Goal: Information Seeking & Learning: Learn about a topic

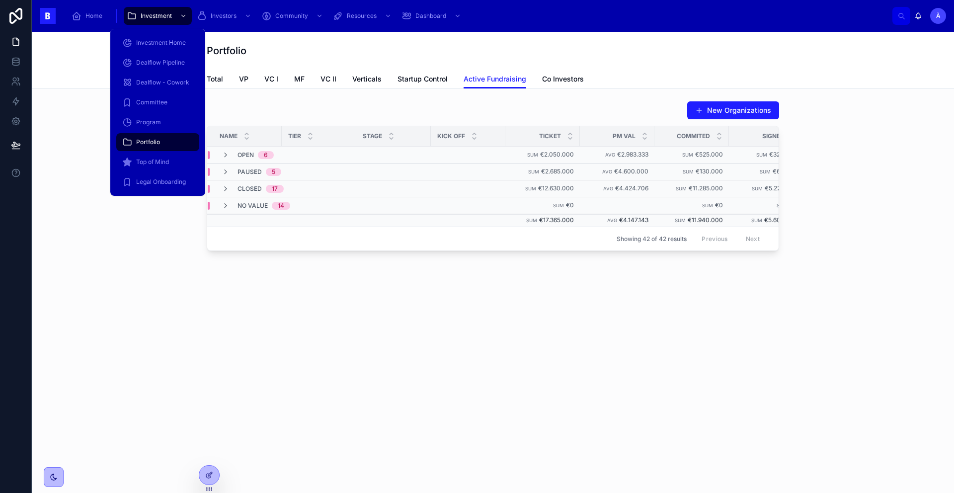
click at [156, 137] on div "Portfolio" at bounding box center [157, 142] width 71 height 16
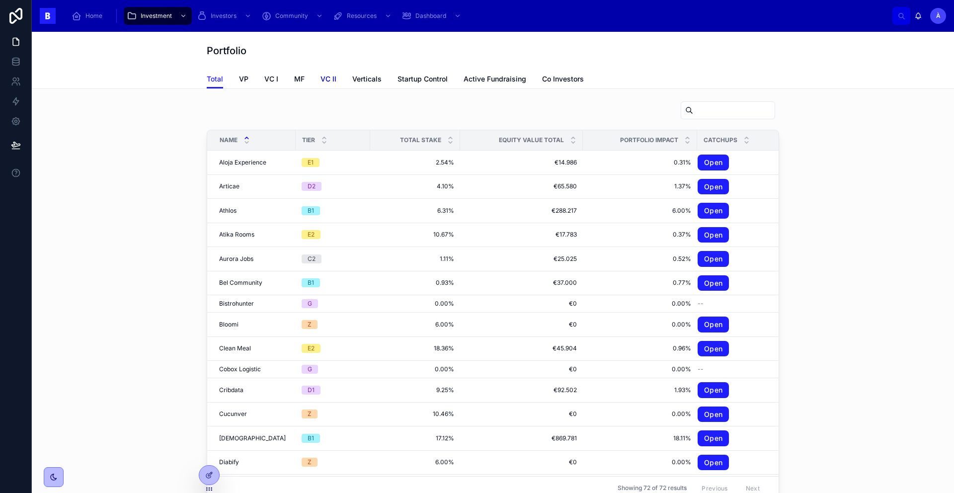
click at [320, 82] on span "VC II" at bounding box center [328, 79] width 16 height 10
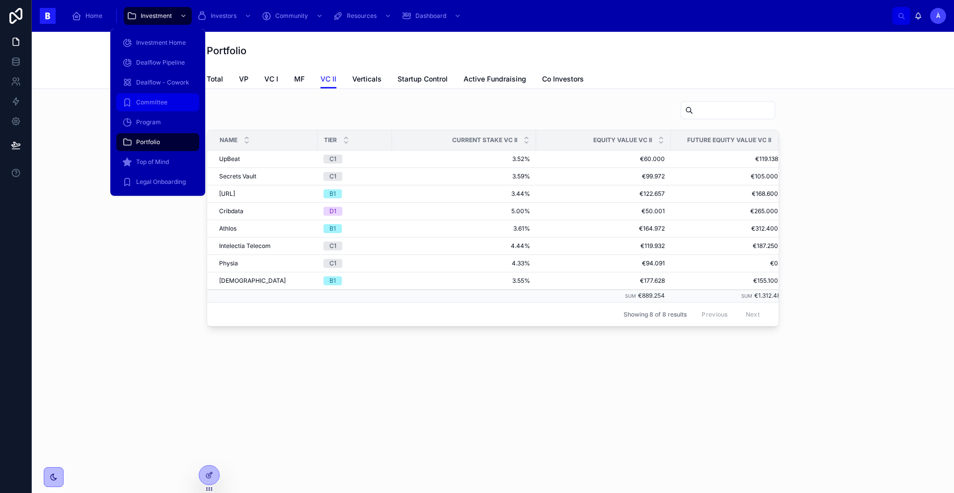
click at [161, 109] on div "Committee" at bounding box center [157, 102] width 71 height 16
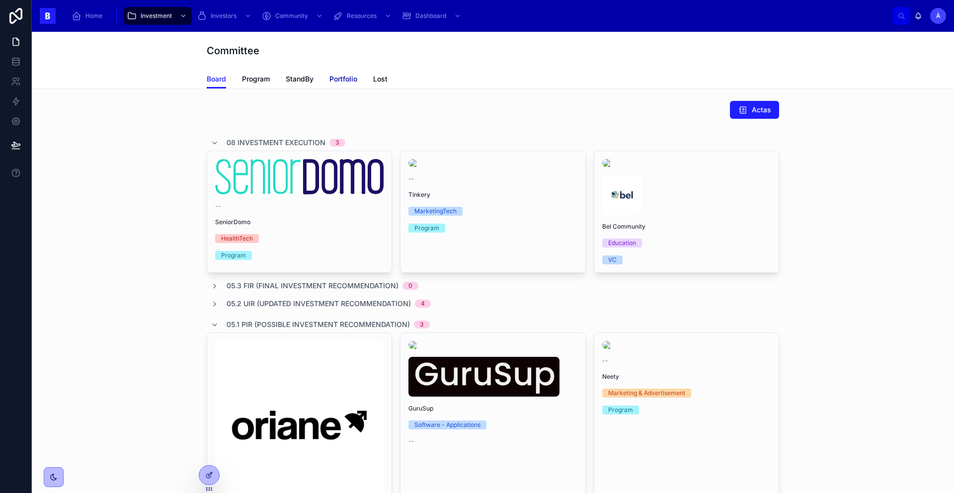
click at [332, 80] on span "Portfolio" at bounding box center [343, 79] width 28 height 10
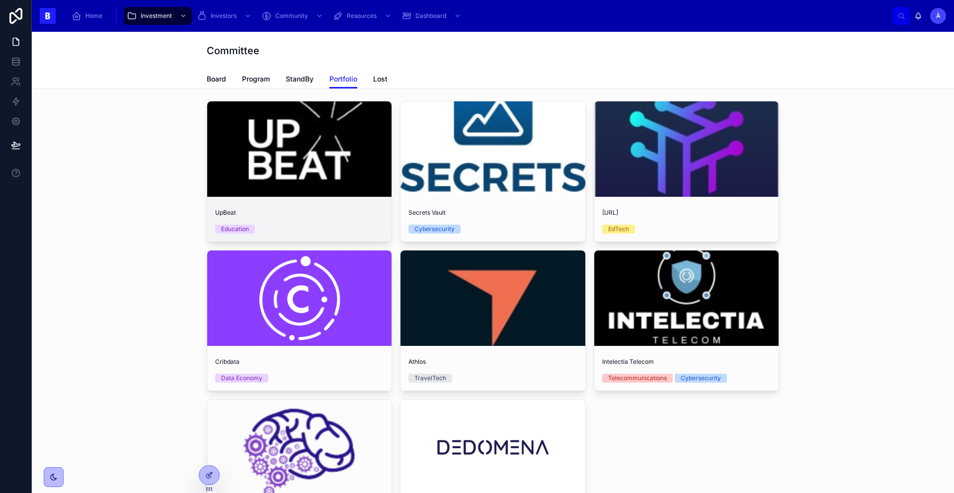
click at [291, 122] on div at bounding box center [299, 148] width 184 height 95
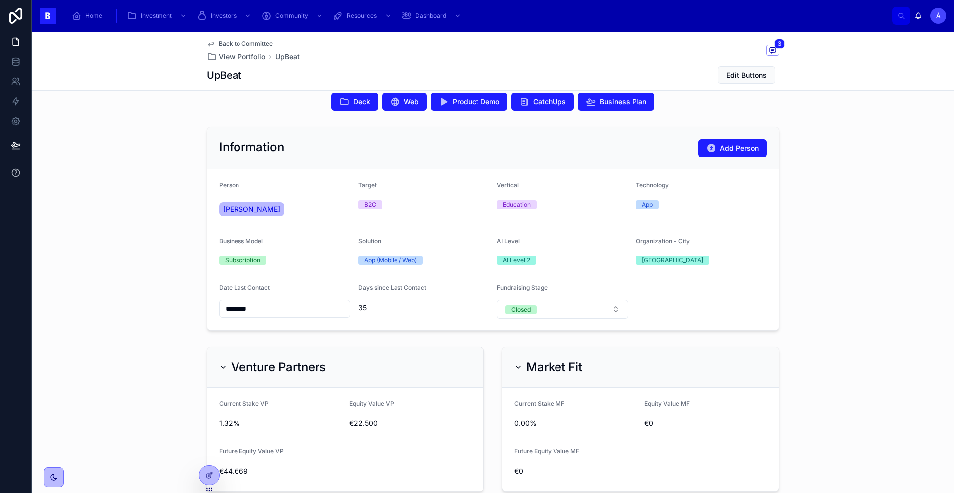
scroll to position [255, 0]
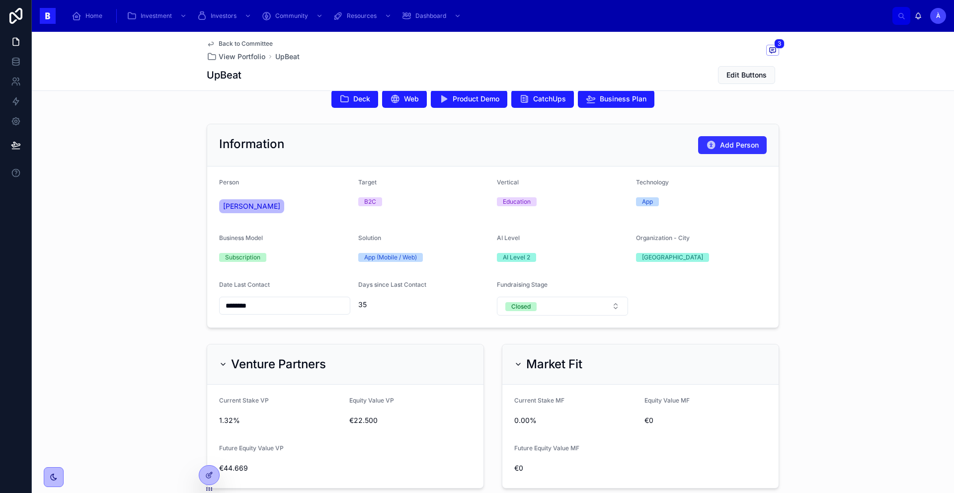
click at [730, 150] on span "Add Person" at bounding box center [739, 145] width 39 height 10
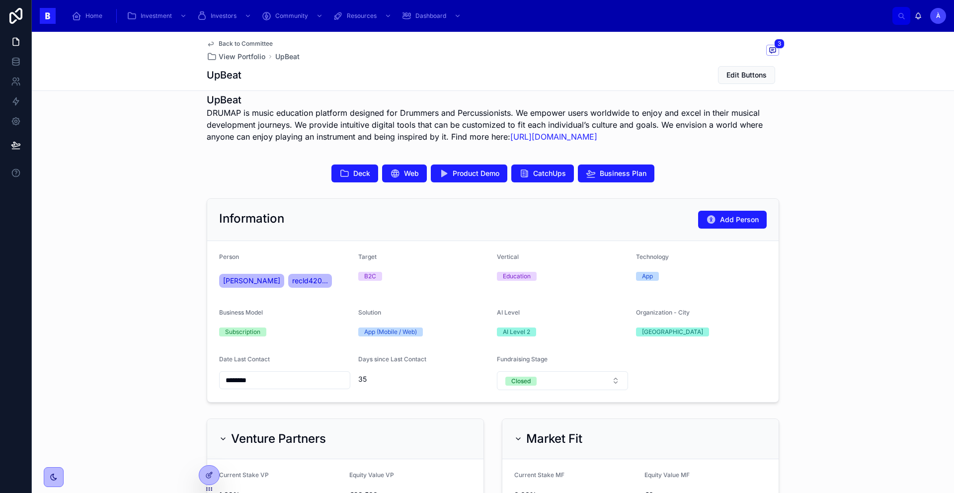
scroll to position [167, 0]
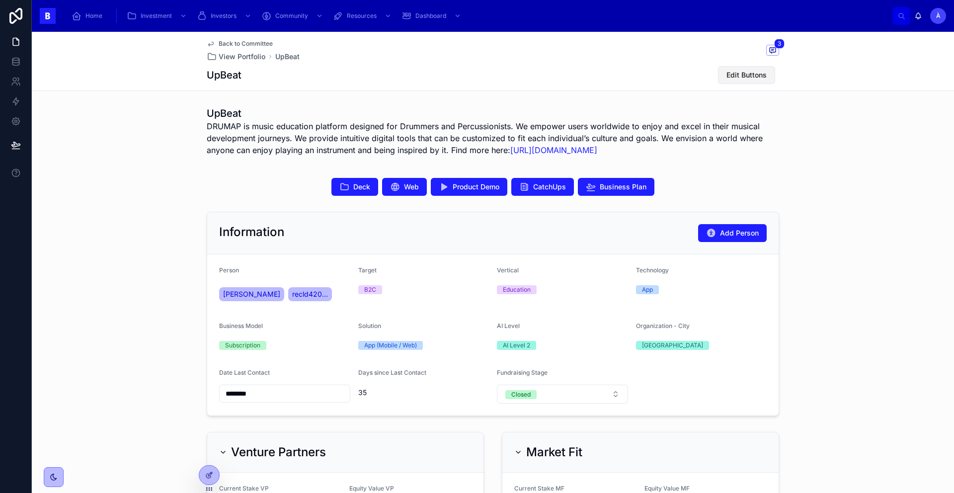
click at [730, 75] on span "Edit Buttons" at bounding box center [746, 75] width 40 height 10
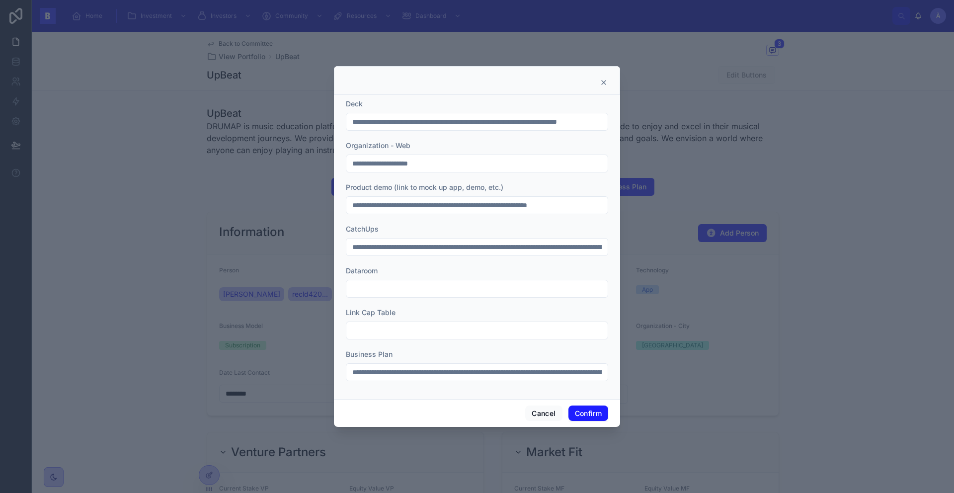
click at [602, 81] on icon at bounding box center [603, 82] width 8 height 8
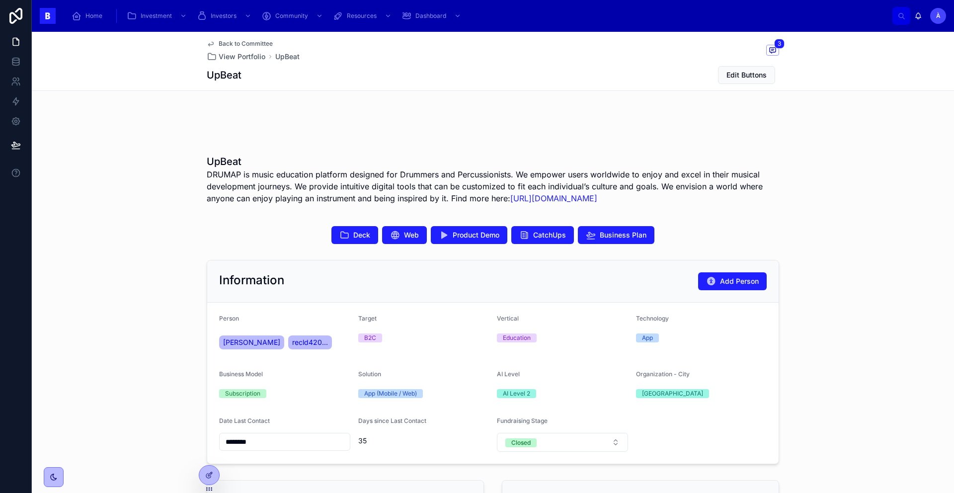
scroll to position [0, 0]
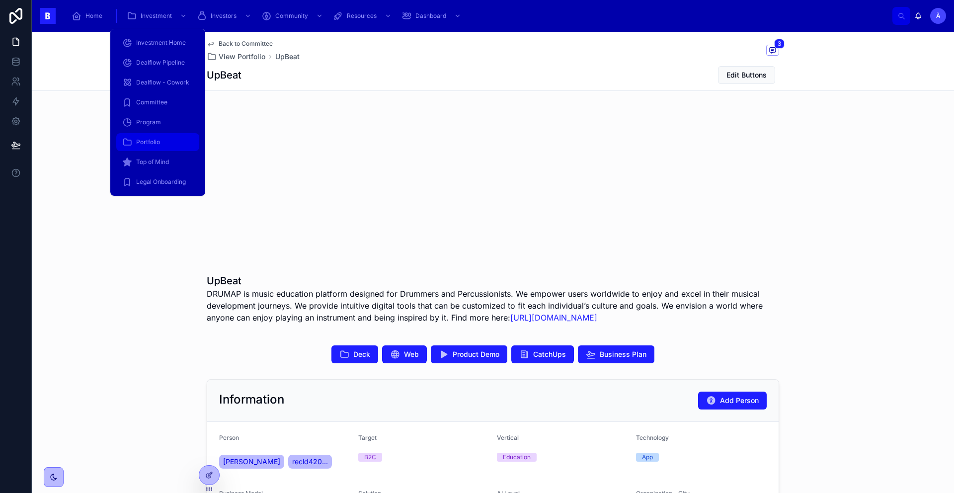
click at [145, 145] on span "Portfolio" at bounding box center [148, 142] width 24 height 8
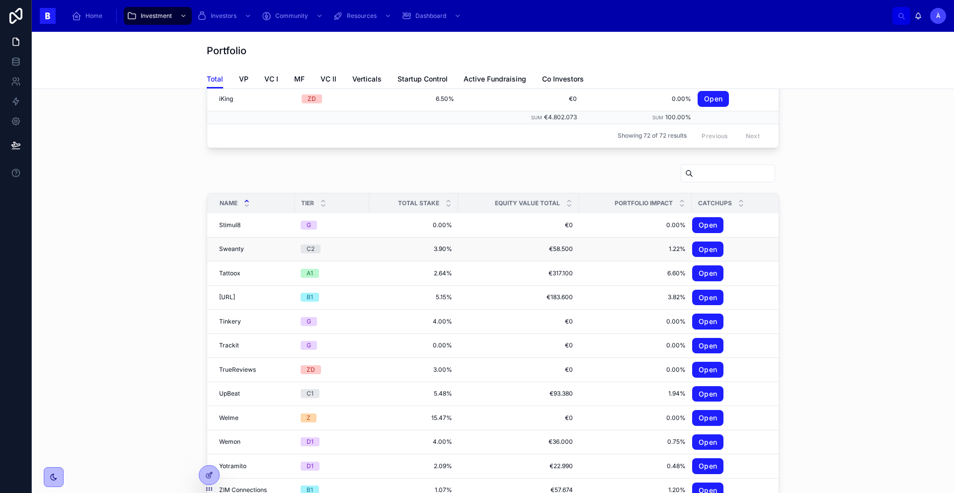
scroll to position [1400, 0]
click at [730, 252] on div "Name Tier Total Stake Equity Value Total Portfolio Impact CatchUps Planteka Pla…" at bounding box center [493, 184] width 922 height 894
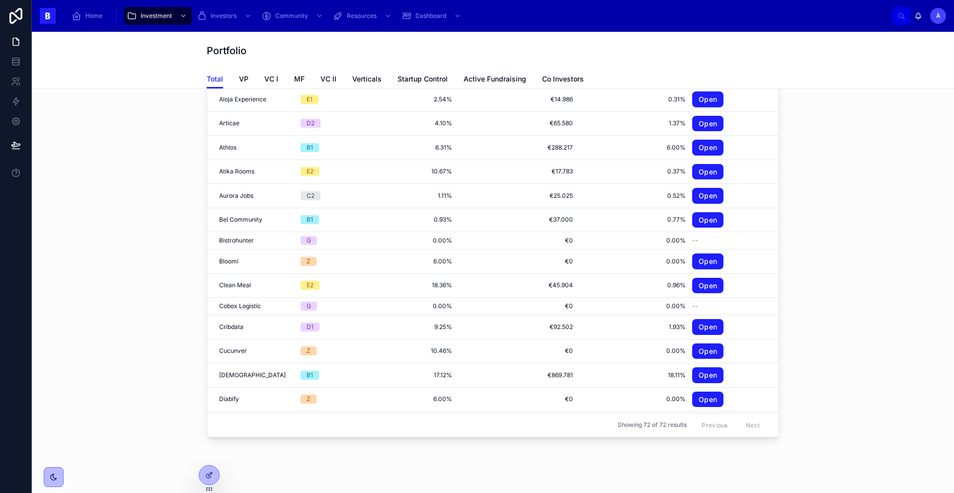
scroll to position [506, 0]
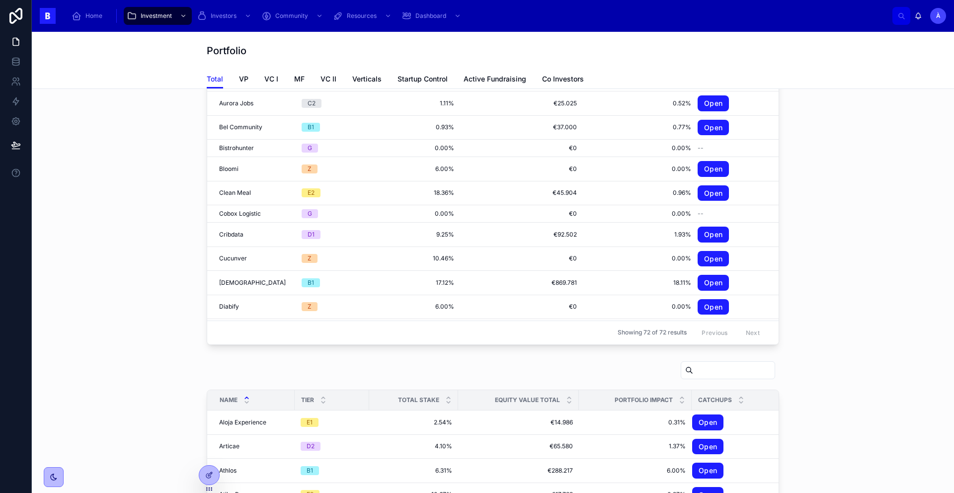
drag, startPoint x: 953, startPoint y: 182, endPoint x: 827, endPoint y: 257, distance: 146.6
click at [730, 257] on div "Portfolio Total Total VP VC I MF [PERSON_NAME] Verticals Startup Control Active…" at bounding box center [493, 262] width 922 height 461
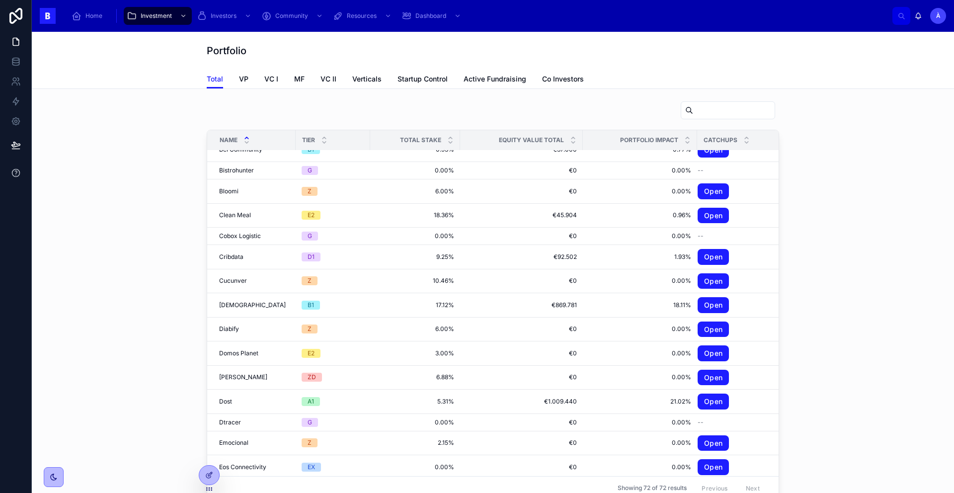
scroll to position [206, 0]
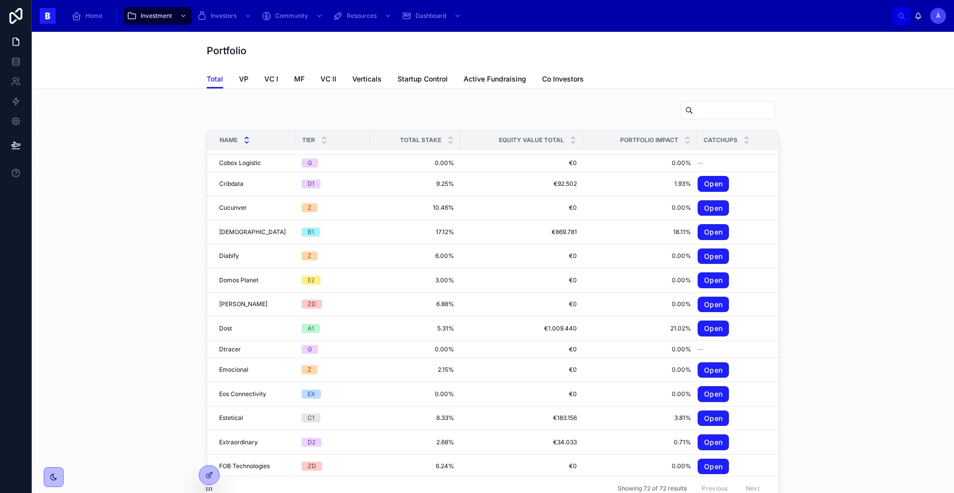
click at [243, 142] on icon at bounding box center [246, 142] width 6 height 6
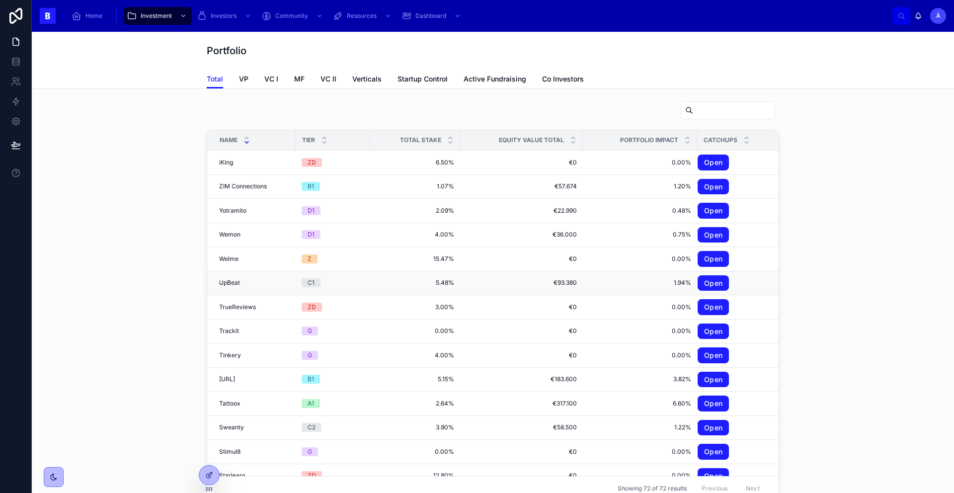
click at [235, 281] on span "UpBeat" at bounding box center [229, 283] width 21 height 8
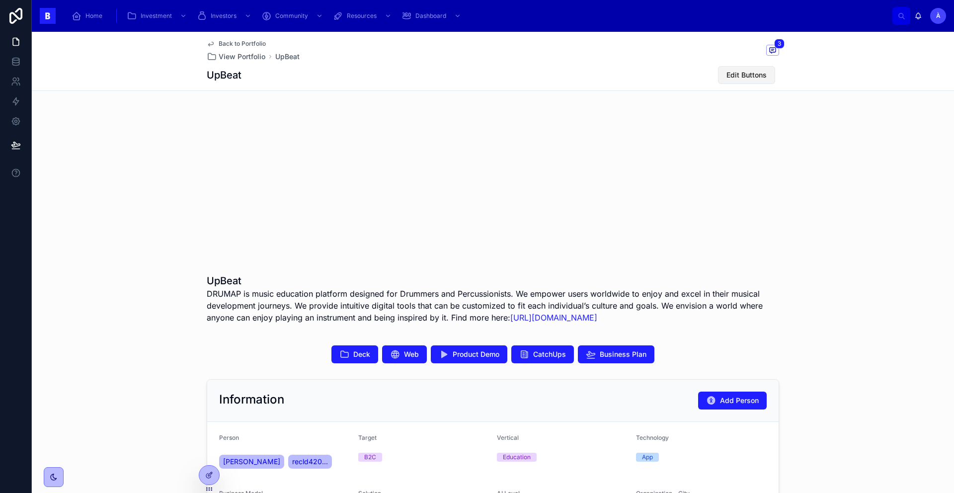
click at [730, 75] on span "Edit Buttons" at bounding box center [746, 75] width 40 height 10
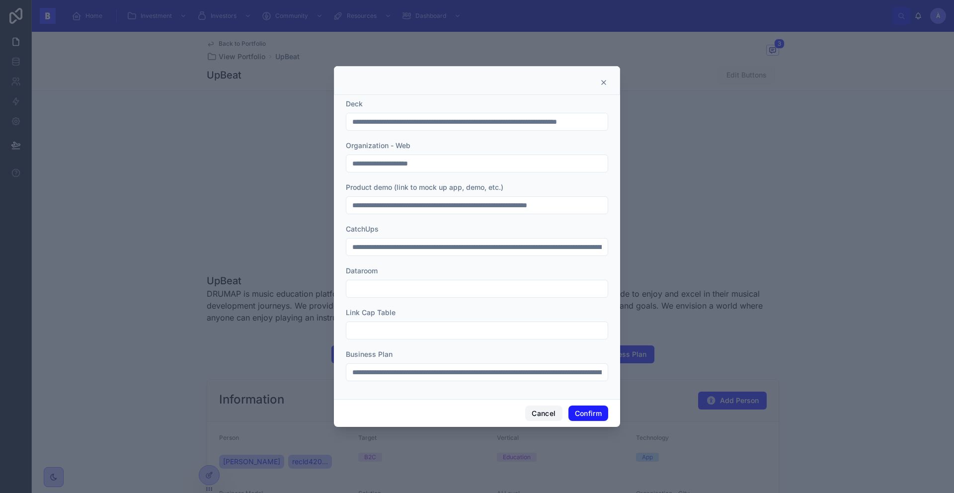
click at [546, 412] on button "Cancel" at bounding box center [543, 413] width 37 height 16
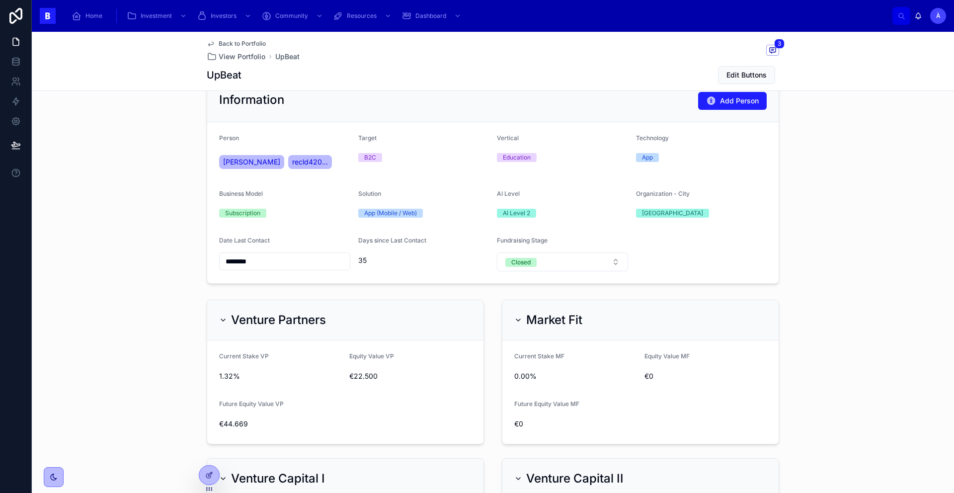
scroll to position [207, 0]
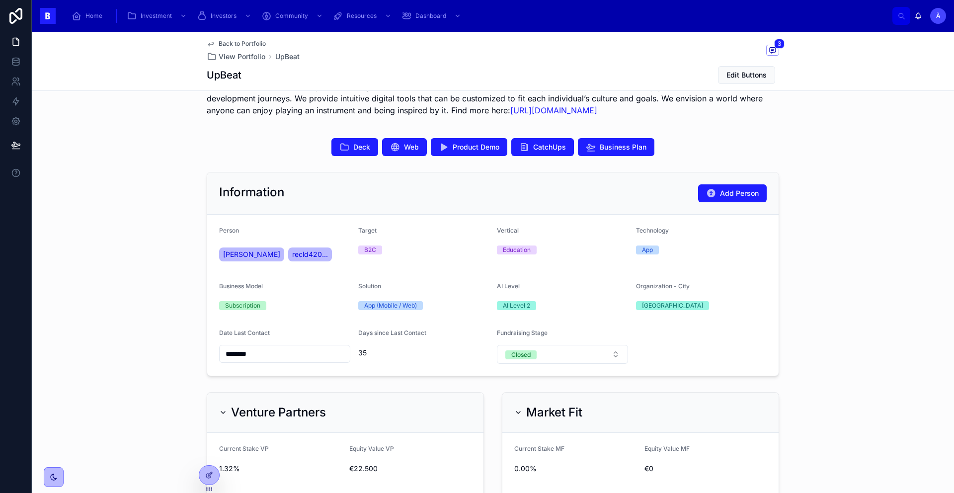
click at [304, 325] on form "Person [PERSON_NAME] recld420... Target B2C Vertical Education Technology App B…" at bounding box center [492, 295] width 571 height 161
click at [206, 413] on icon at bounding box center [209, 475] width 8 height 8
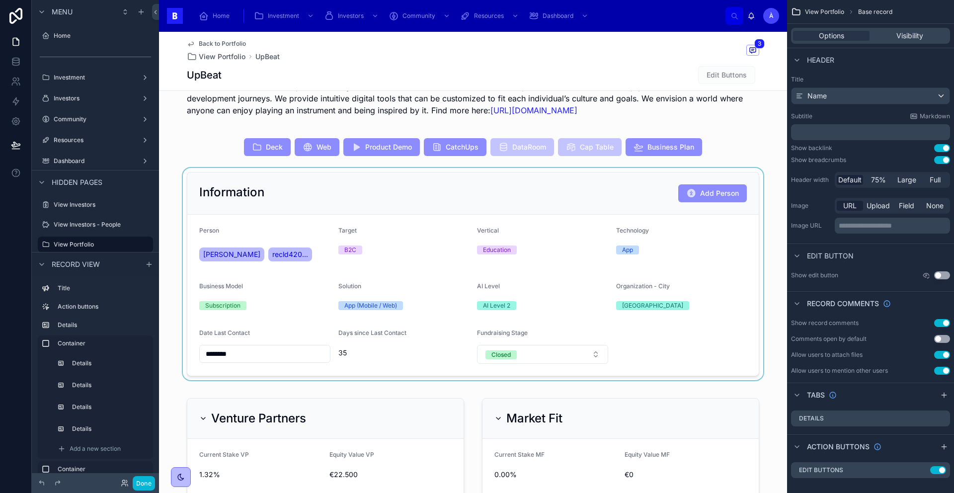
click at [279, 284] on div at bounding box center [473, 274] width 628 height 212
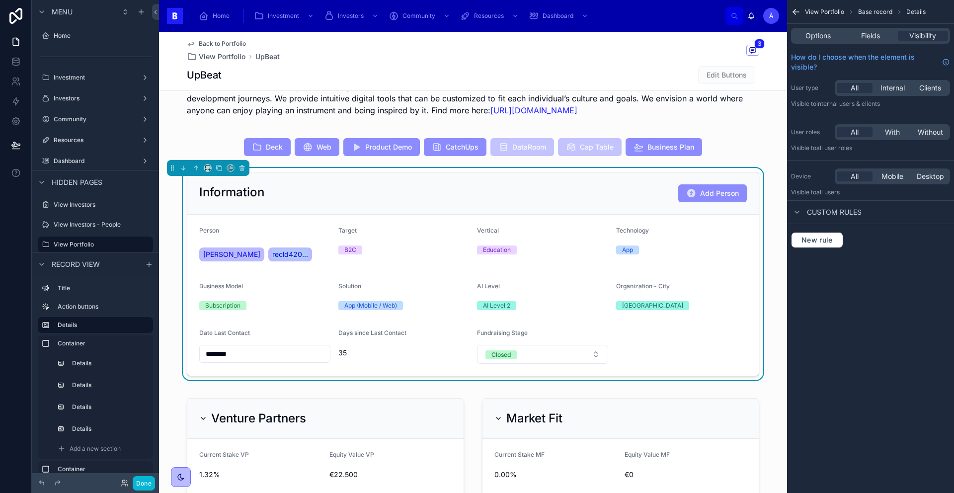
click at [292, 279] on form "Person [PERSON_NAME] recld420... Target B2C Vertical Education Technology App B…" at bounding box center [472, 295] width 571 height 161
click at [139, 413] on button "Done" at bounding box center [144, 483] width 22 height 14
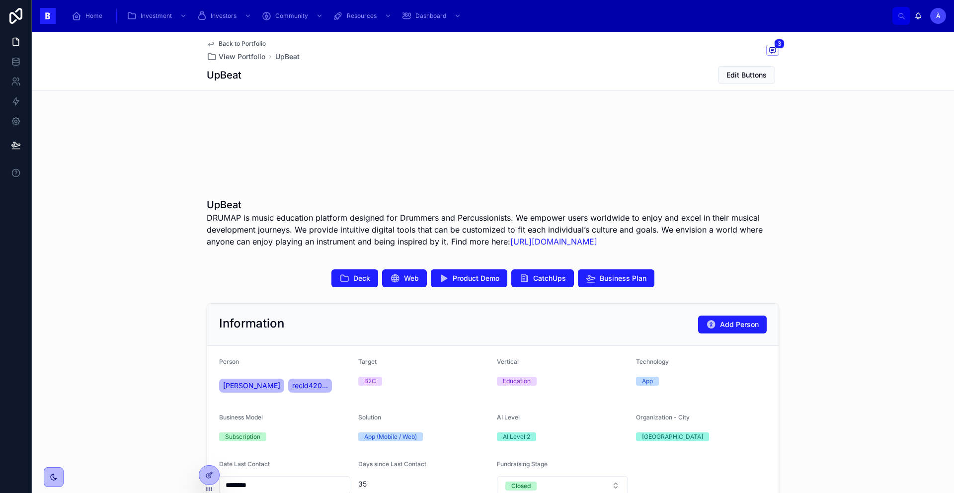
scroll to position [76, 0]
click at [730, 52] on span at bounding box center [772, 50] width 13 height 11
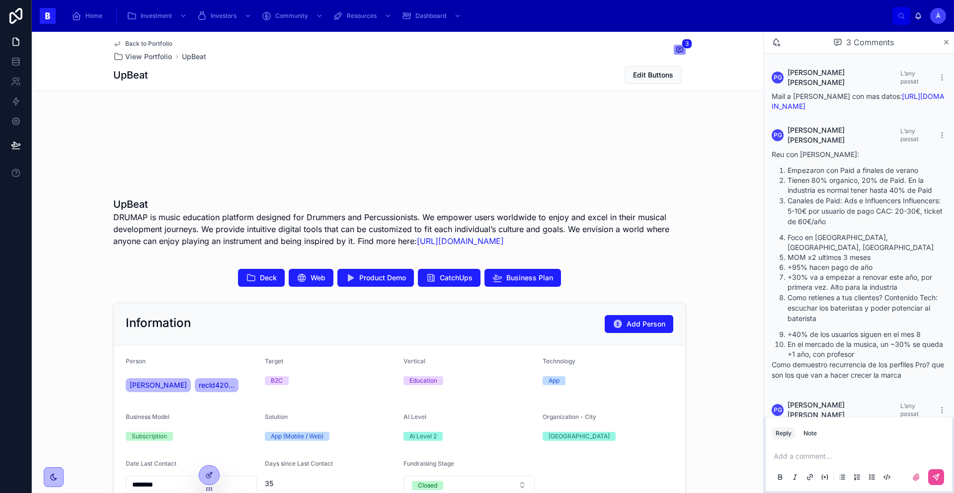
scroll to position [17, 0]
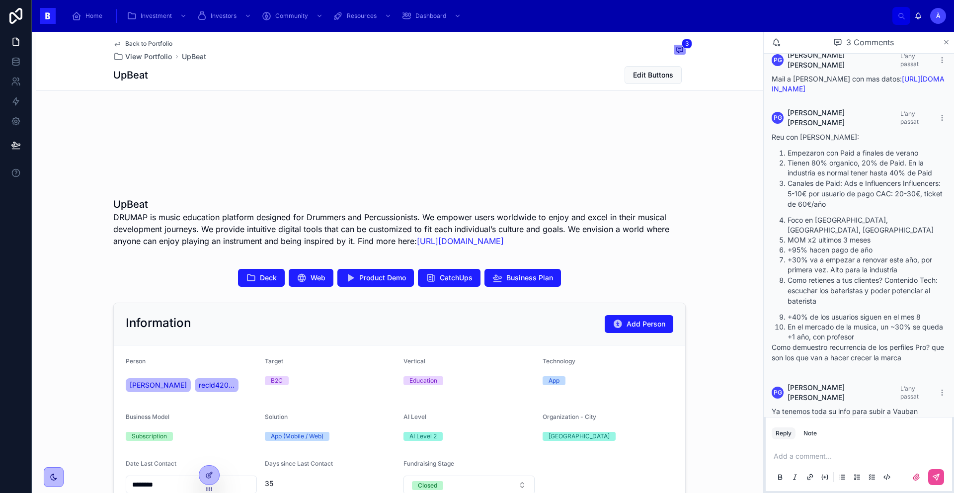
click at [730, 44] on icon at bounding box center [945, 42] width 7 height 8
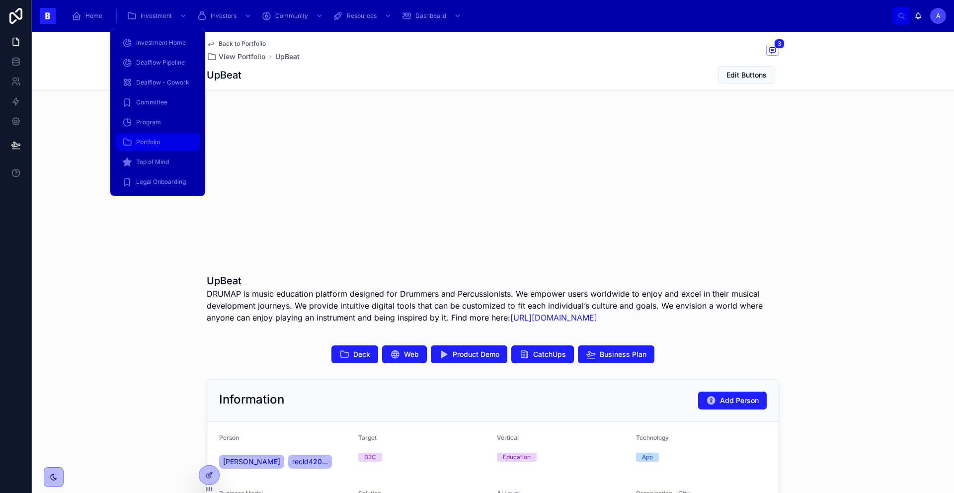
click at [153, 137] on div "Portfolio" at bounding box center [157, 142] width 71 height 16
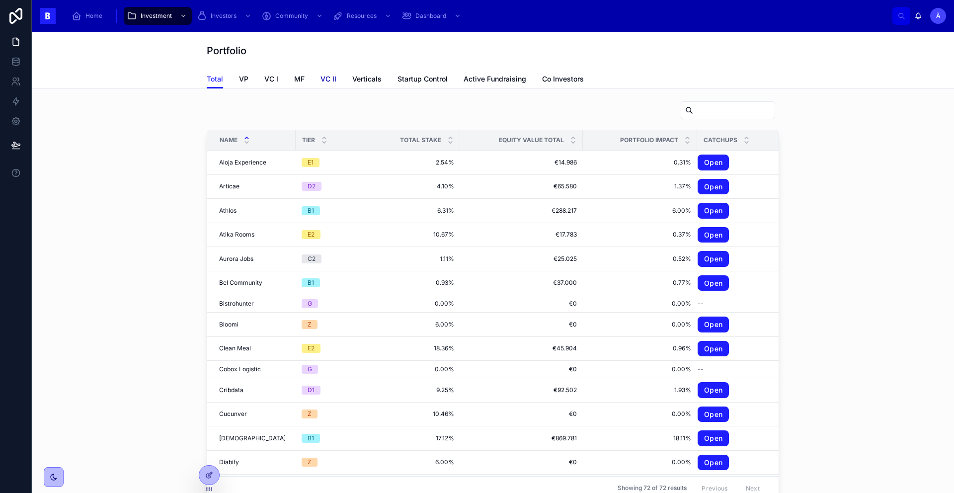
click at [327, 80] on span "VC II" at bounding box center [328, 79] width 16 height 10
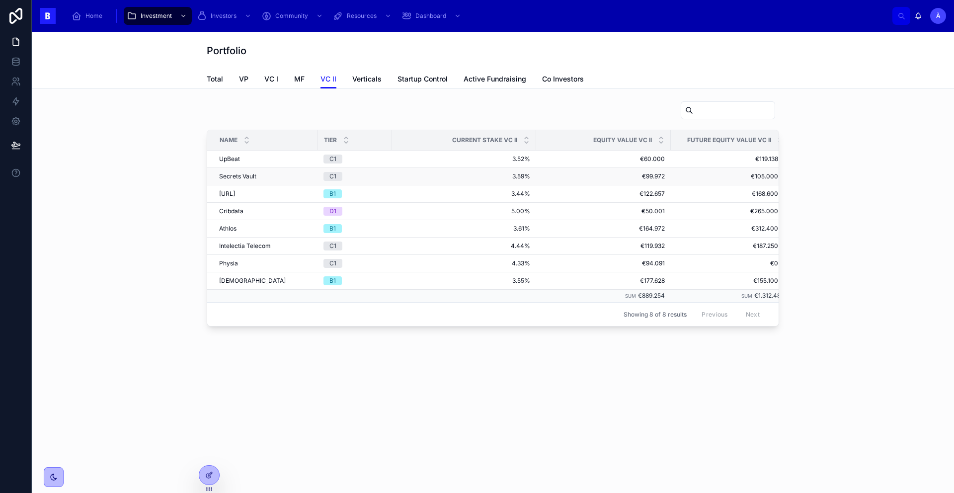
click at [240, 173] on span "Secrets Vault" at bounding box center [237, 176] width 37 height 8
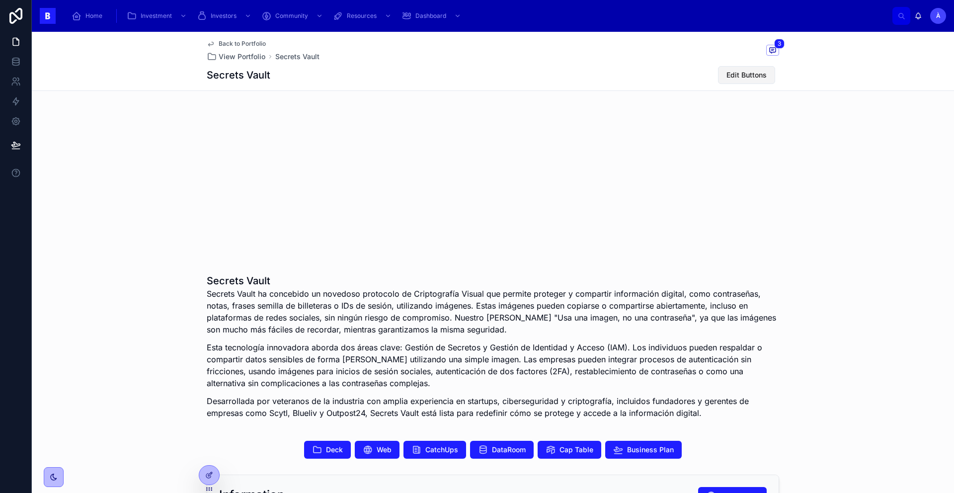
click at [730, 70] on span "Edit Buttons" at bounding box center [746, 75] width 40 height 10
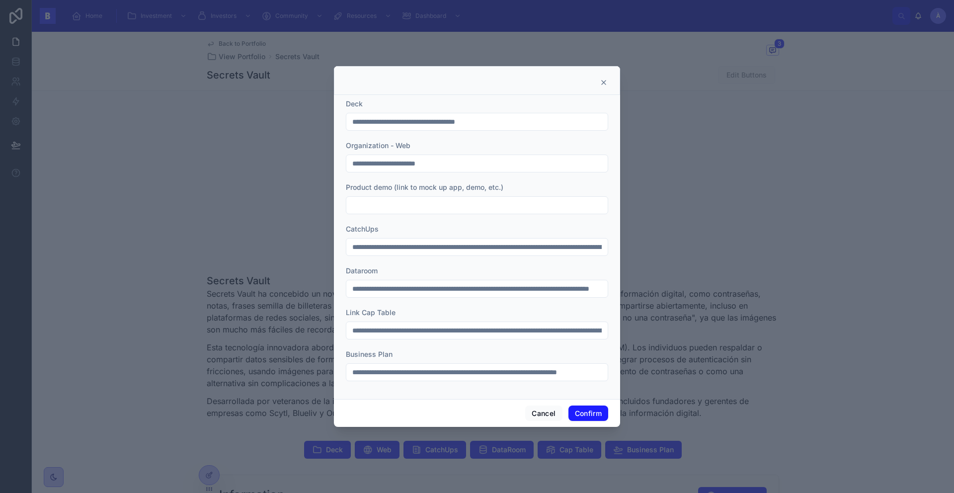
click at [607, 83] on div at bounding box center [477, 80] width 286 height 29
click at [606, 82] on icon at bounding box center [603, 82] width 8 height 8
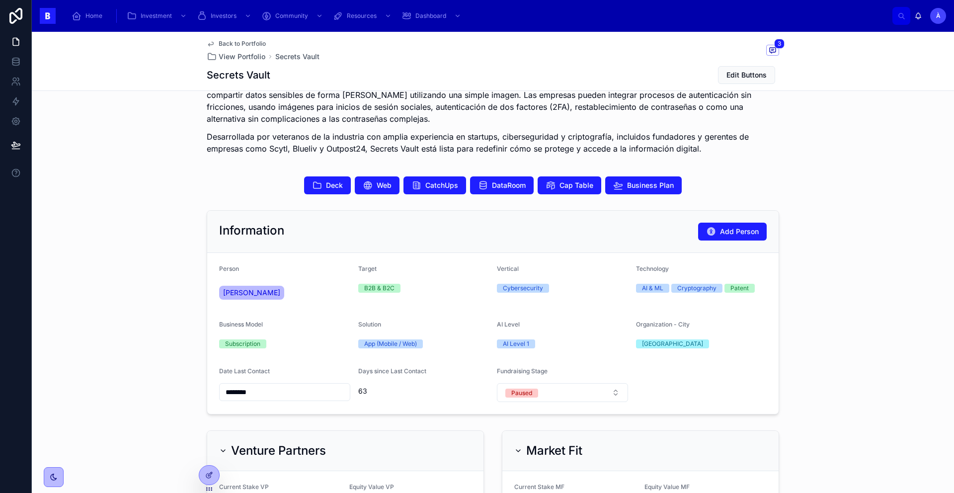
scroll to position [268, 0]
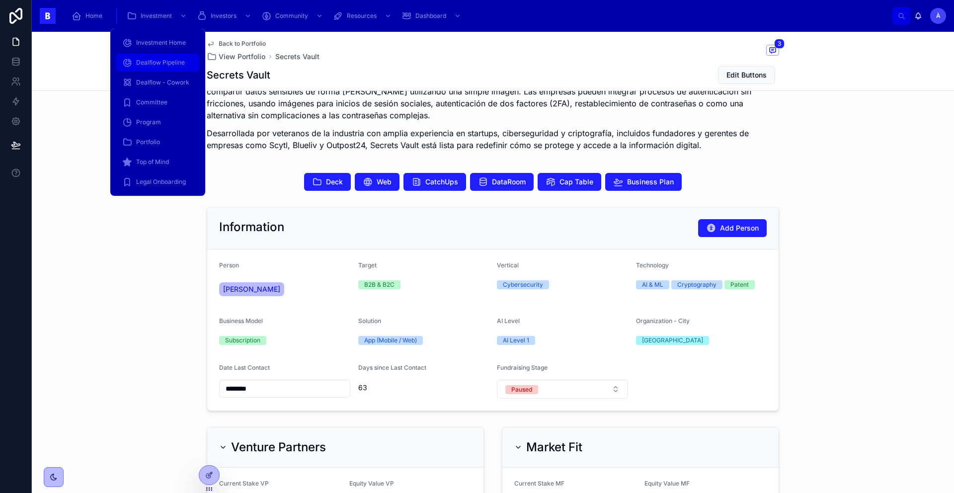
click at [154, 63] on span "Dealflow Pipeline" at bounding box center [160, 63] width 49 height 8
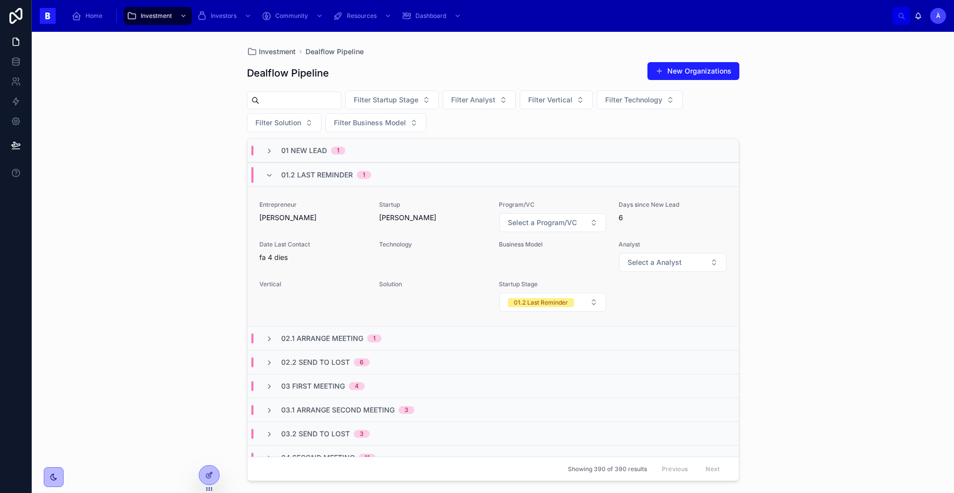
click at [348, 245] on span "Date Last Contact" at bounding box center [313, 244] width 108 height 8
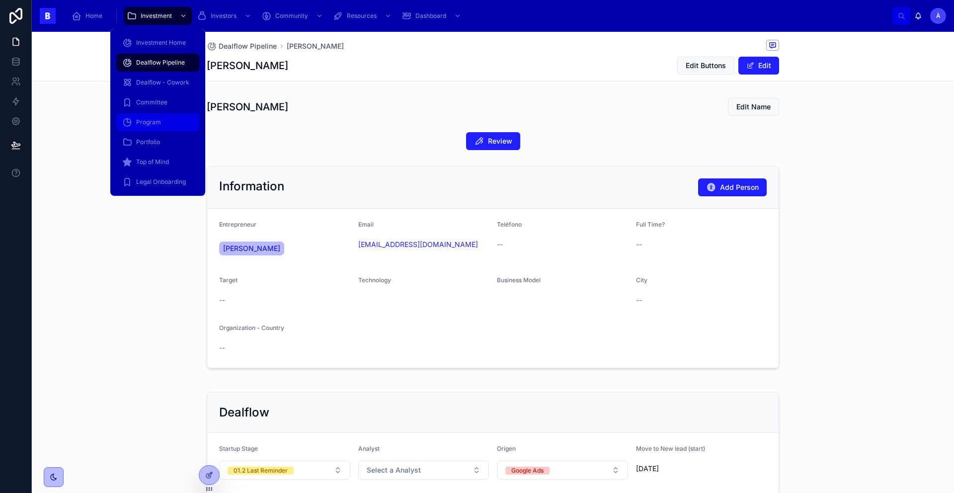
click at [150, 118] on span "Program" at bounding box center [148, 122] width 25 height 8
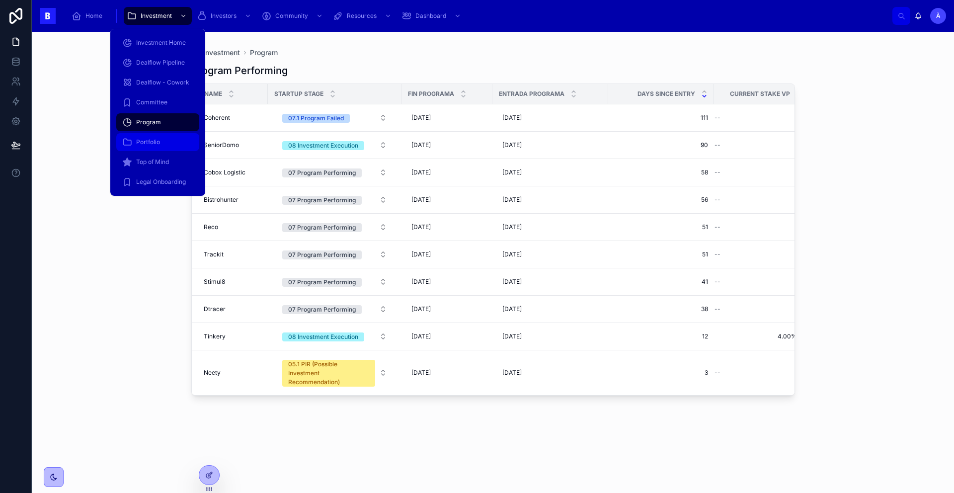
click at [143, 146] on div "Portfolio" at bounding box center [157, 142] width 71 height 16
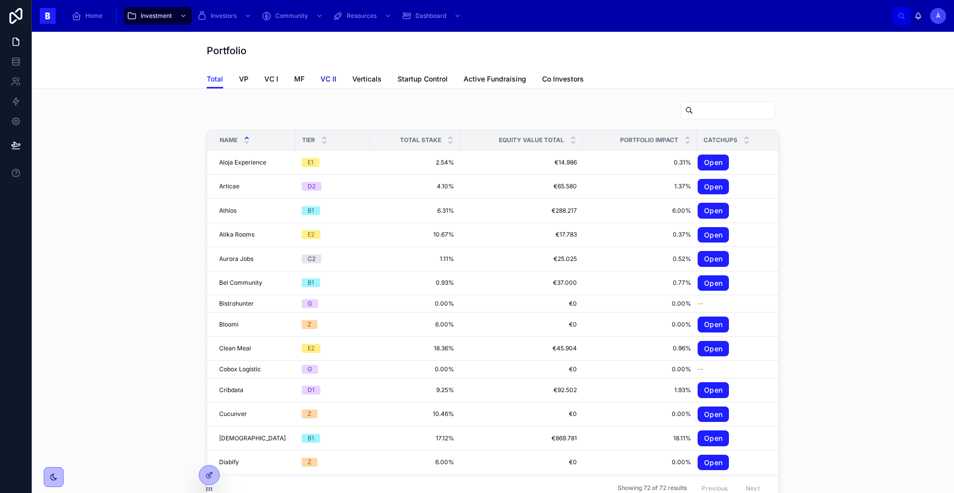
click at [327, 74] on span "VC II" at bounding box center [328, 79] width 16 height 10
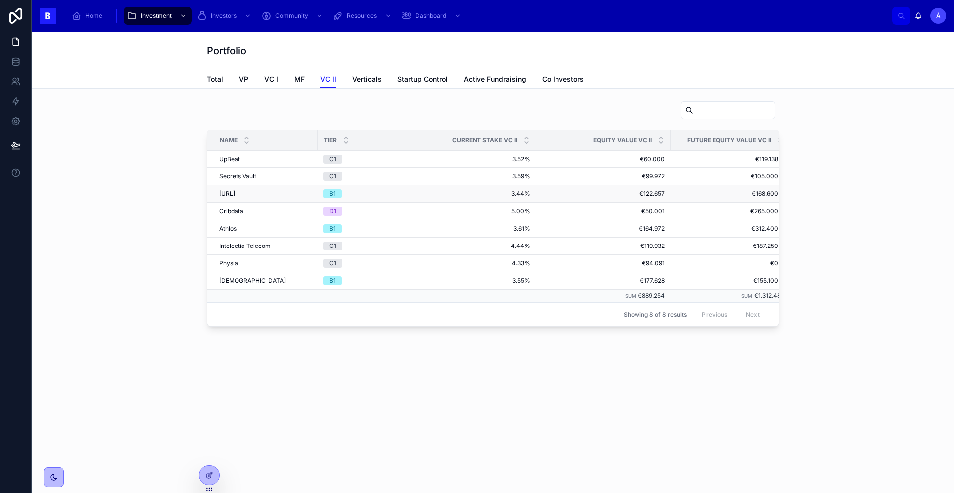
click at [235, 195] on span "[URL]" at bounding box center [227, 194] width 16 height 8
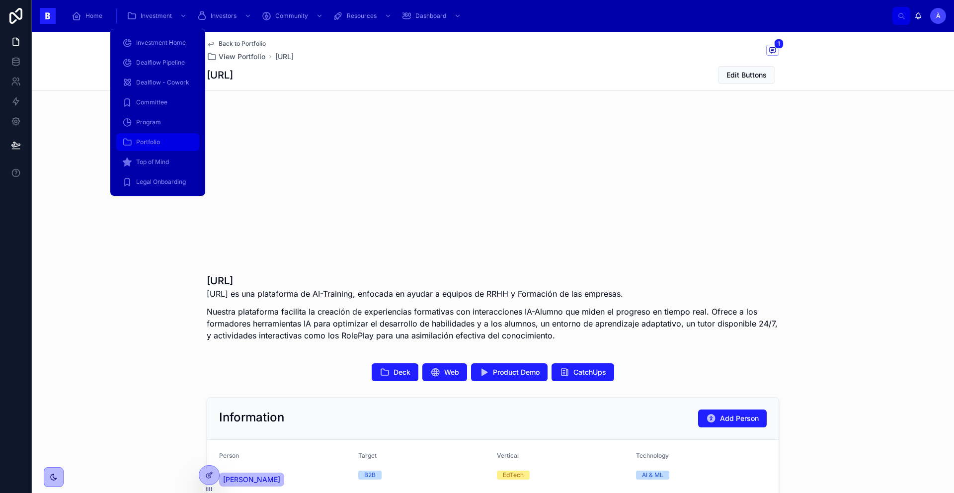
click at [153, 137] on div "Portfolio" at bounding box center [157, 142] width 71 height 16
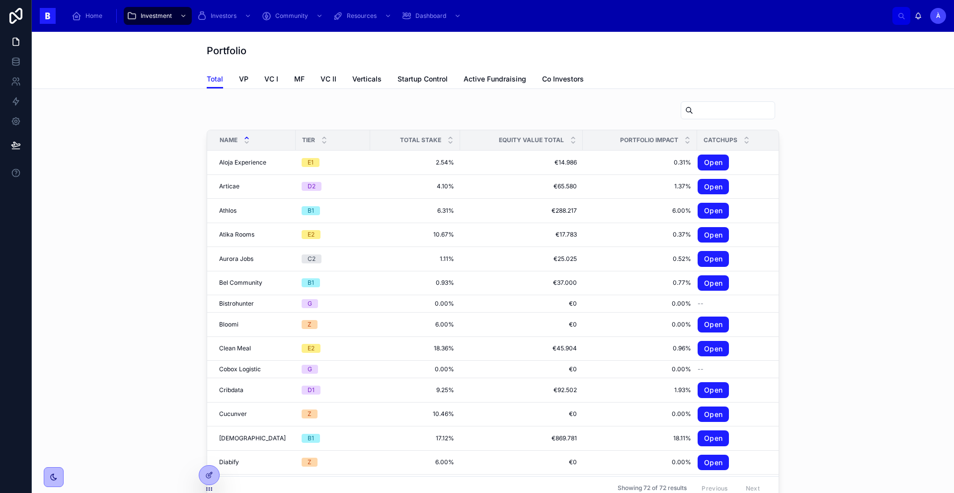
click at [299, 113] on div at bounding box center [493, 112] width 572 height 23
